Goal: Task Accomplishment & Management: Manage account settings

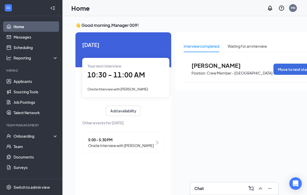
click at [149, 141] on div "5:00 - 5:30 PM Onsite Interview with [PERSON_NAME]" at bounding box center [123, 142] width 82 height 21
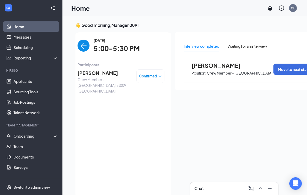
scroll to position [2, 0]
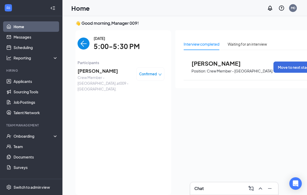
click at [101, 70] on span "[PERSON_NAME]" at bounding box center [105, 70] width 55 height 7
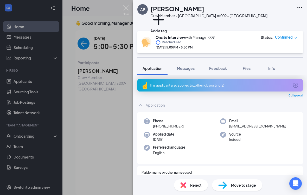
click at [198, 185] on span "Reject" at bounding box center [195, 185] width 11 height 6
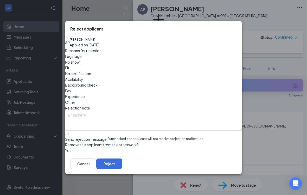
click at [80, 65] on span "No show" at bounding box center [72, 62] width 15 height 6
click at [68, 131] on input "Send rejection message If unchecked, the applicant will not receive a rejection…" at bounding box center [66, 132] width 3 height 3
checkbox input "true"
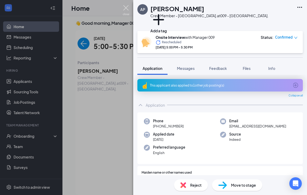
click at [127, 9] on img at bounding box center [126, 10] width 7 height 10
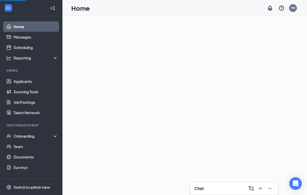
click at [31, 21] on link "Home" at bounding box center [36, 26] width 45 height 10
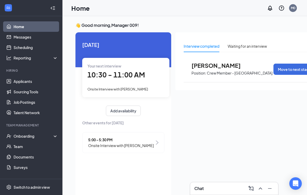
click at [30, 80] on link "Applicants" at bounding box center [36, 81] width 45 height 10
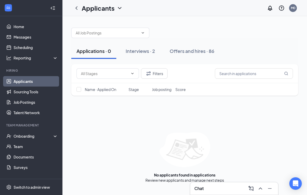
click at [143, 52] on div "Interviews · 2" at bounding box center [140, 51] width 29 height 7
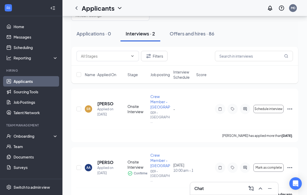
scroll to position [24, 0]
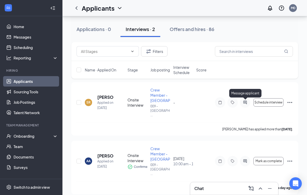
click at [245, 101] on icon "ActiveChat" at bounding box center [245, 102] width 6 height 4
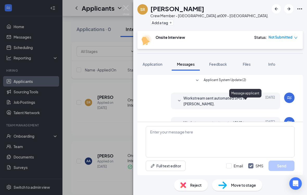
scroll to position [5, 0]
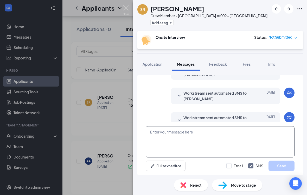
click at [211, 144] on textarea at bounding box center [220, 141] width 149 height 31
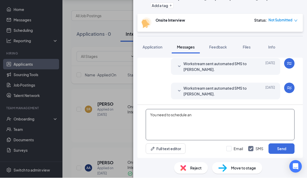
scroll to position [66, 0]
click at [218, 31] on div "Onsite Interview Status : Not Submitted" at bounding box center [220, 40] width 166 height 18
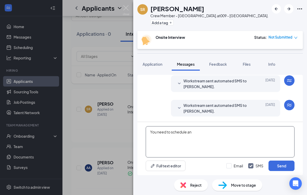
click at [208, 134] on textarea "You need to schedule an" at bounding box center [220, 141] width 149 height 31
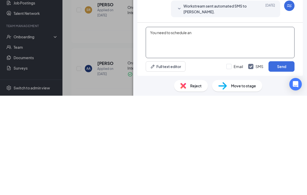
click at [219, 126] on textarea "You need to schedule an" at bounding box center [220, 141] width 149 height 31
click at [212, 126] on textarea "You need to schedule an" at bounding box center [220, 141] width 149 height 31
type textarea "You need to schedule an appointment for your interview thank you."
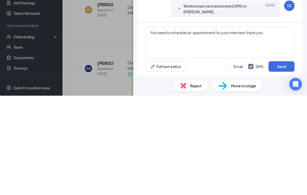
click at [284, 160] on button "Send" at bounding box center [282, 165] width 26 height 10
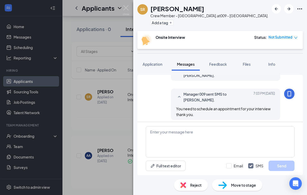
scroll to position [105, 0]
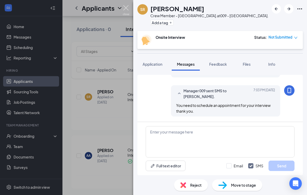
click at [125, 11] on img at bounding box center [126, 10] width 7 height 10
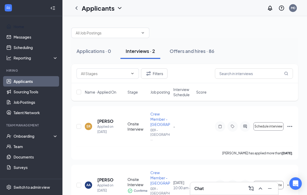
click at [24, 27] on link "Home" at bounding box center [36, 26] width 45 height 10
